Goal: Find specific page/section

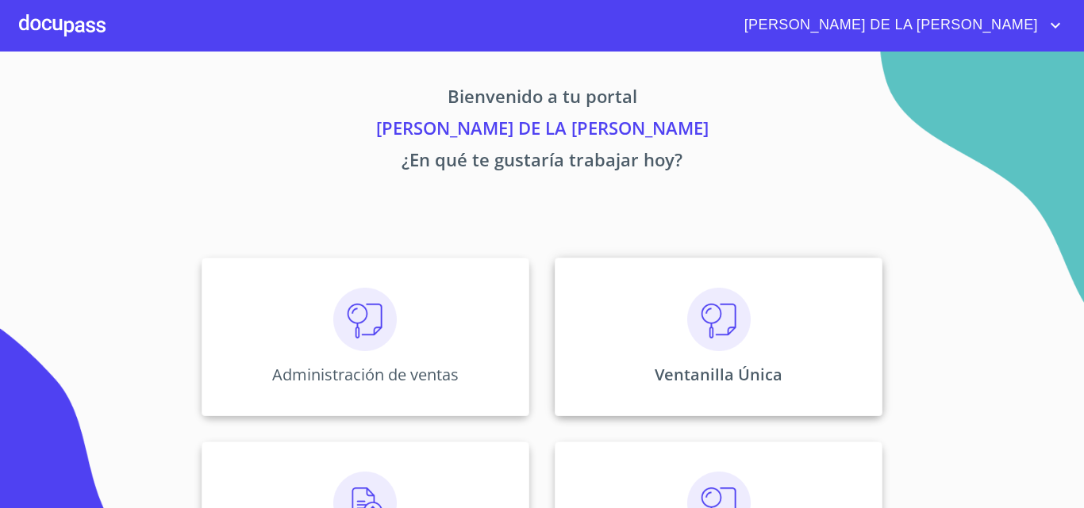
click at [708, 343] on img at bounding box center [718, 319] width 63 height 63
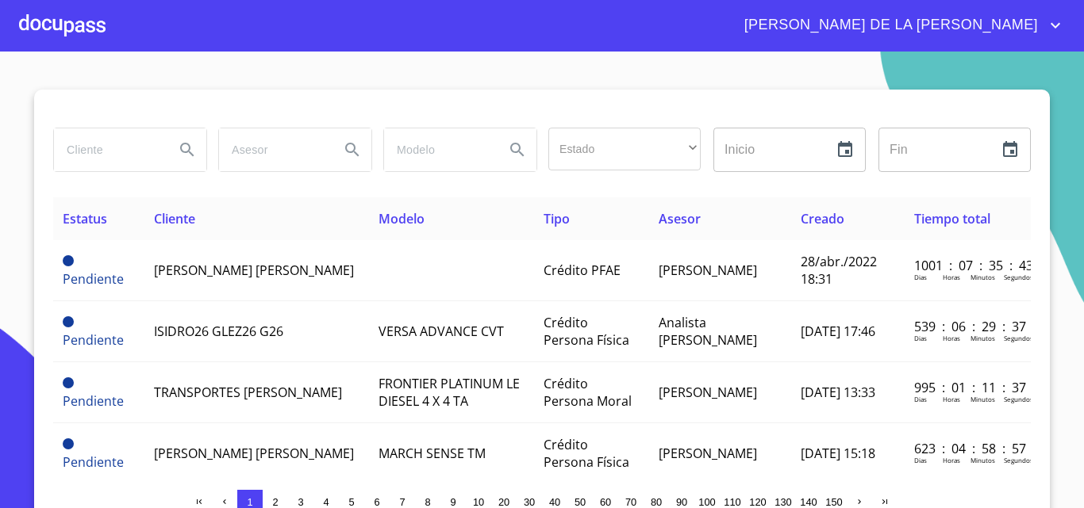
click at [112, 149] on input "search" at bounding box center [108, 150] width 108 height 43
type input "ESPACIOS PG"
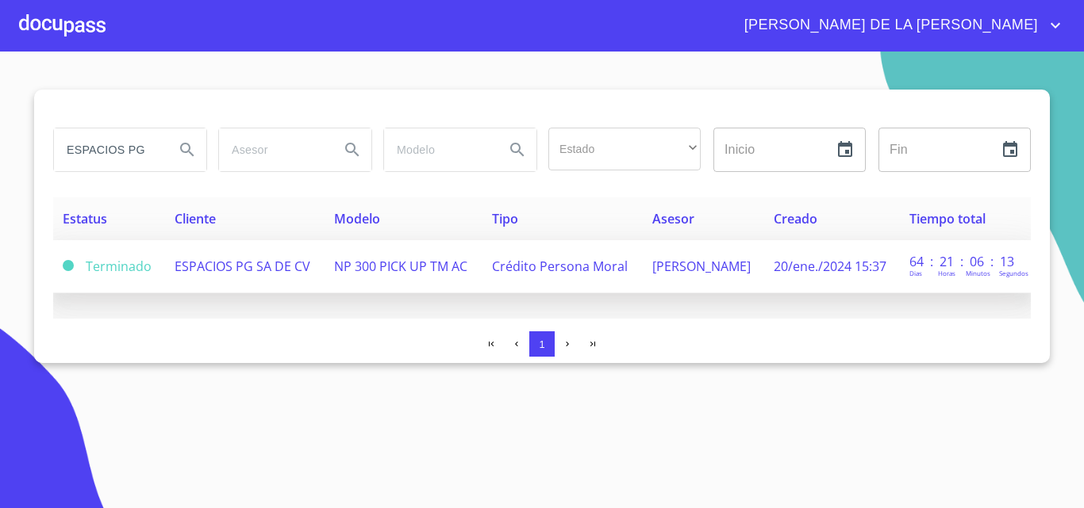
click at [134, 273] on span "Terminado" at bounding box center [119, 266] width 66 height 17
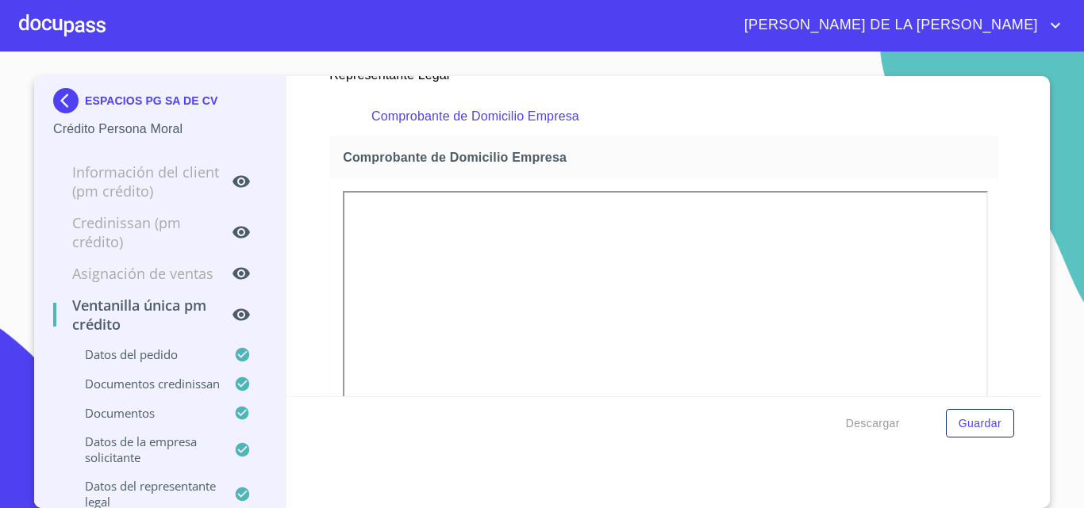
scroll to position [1347, 0]
